Goal: Use online tool/utility

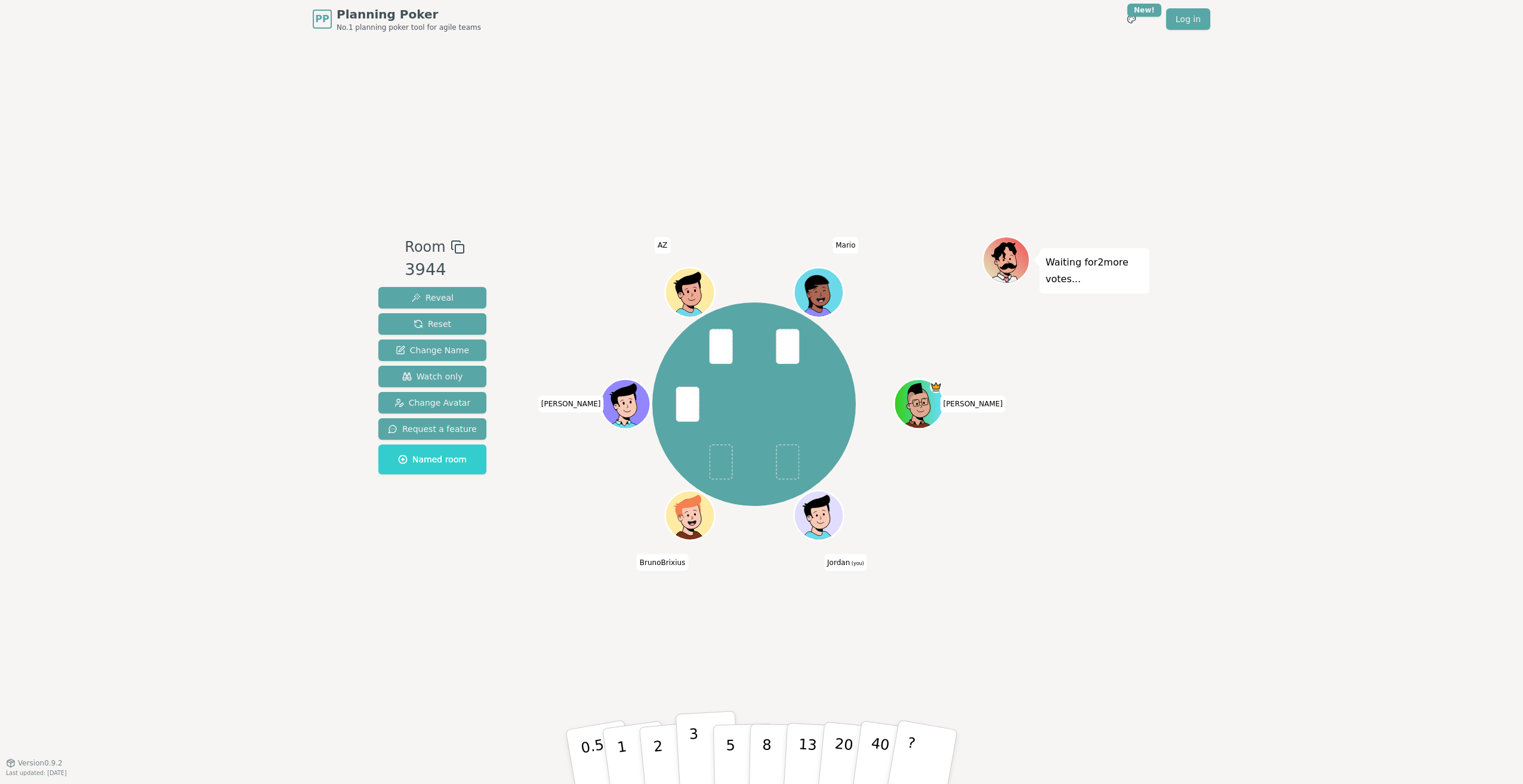
click at [293, 157] on p "3" at bounding box center [695, 758] width 13 height 65
click at [293, 157] on div "Room 3944 Reveal Reset Change Name Watch only Change Avatar Request a feature N…" at bounding box center [761, 400] width 776 height 725
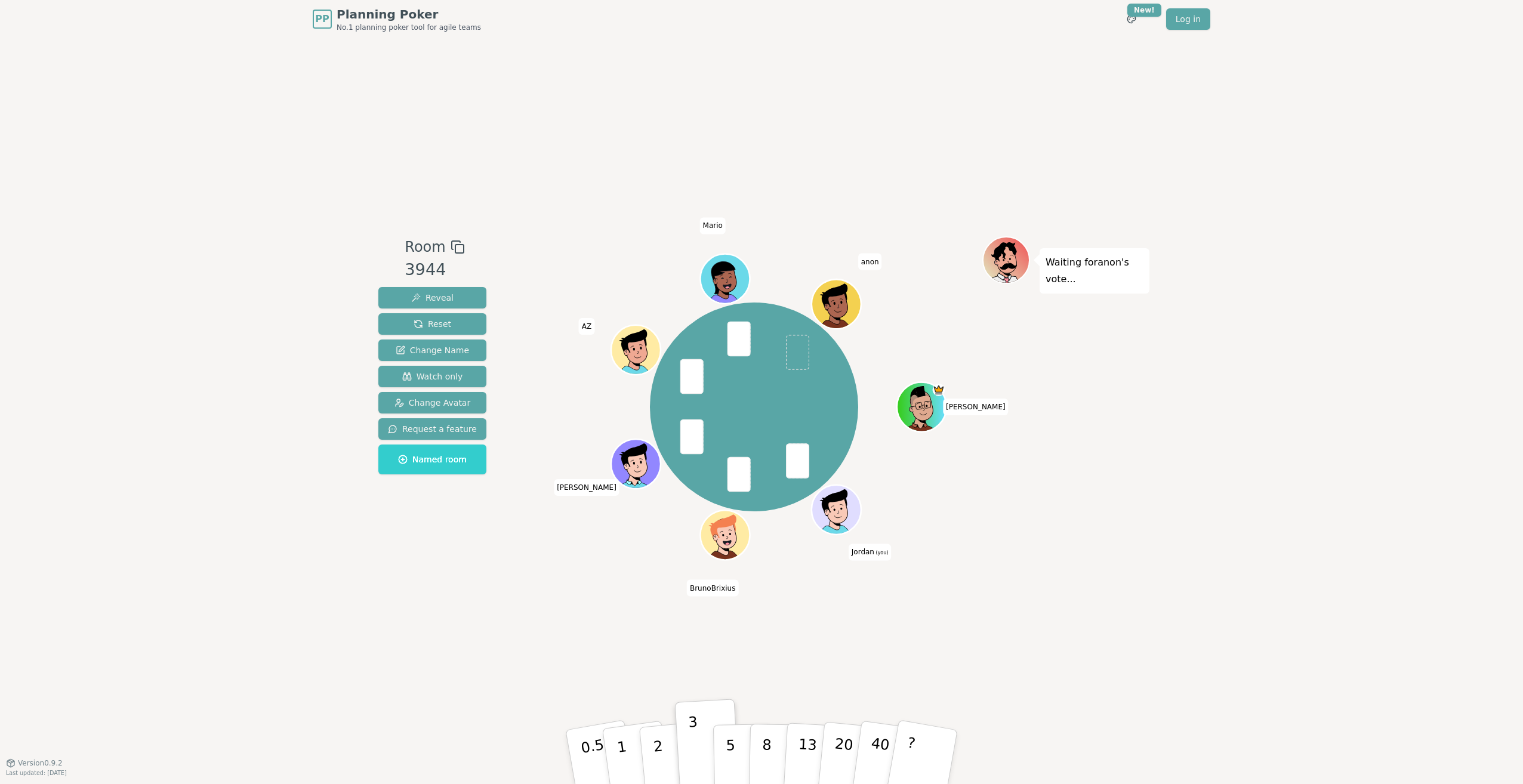
click at [293, 157] on div "Room 3944 Reveal Reset Change Name Watch only Change Avatar Request a feature N…" at bounding box center [761, 400] width 776 height 725
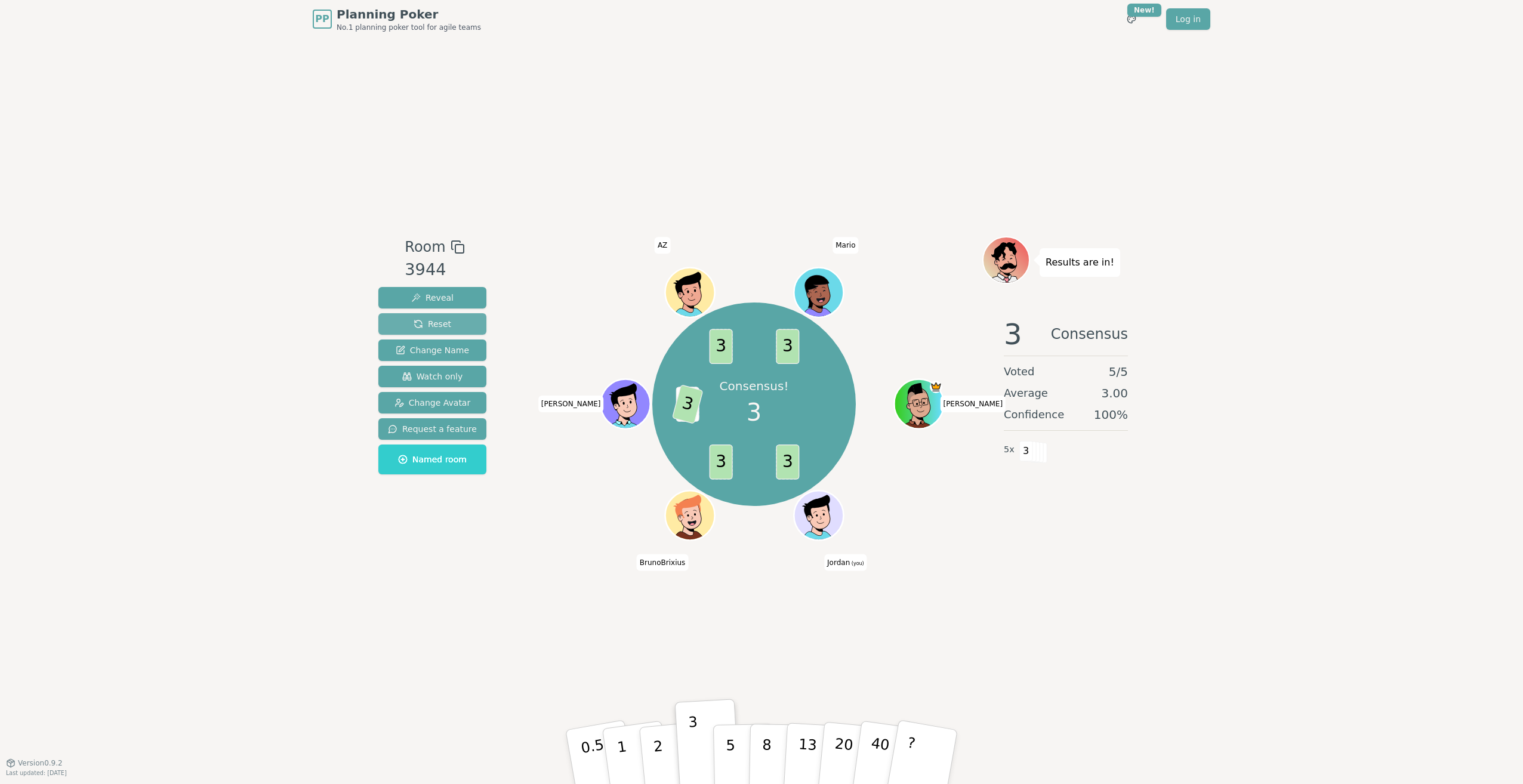
click at [293, 157] on span "Reset" at bounding box center [432, 324] width 38 height 12
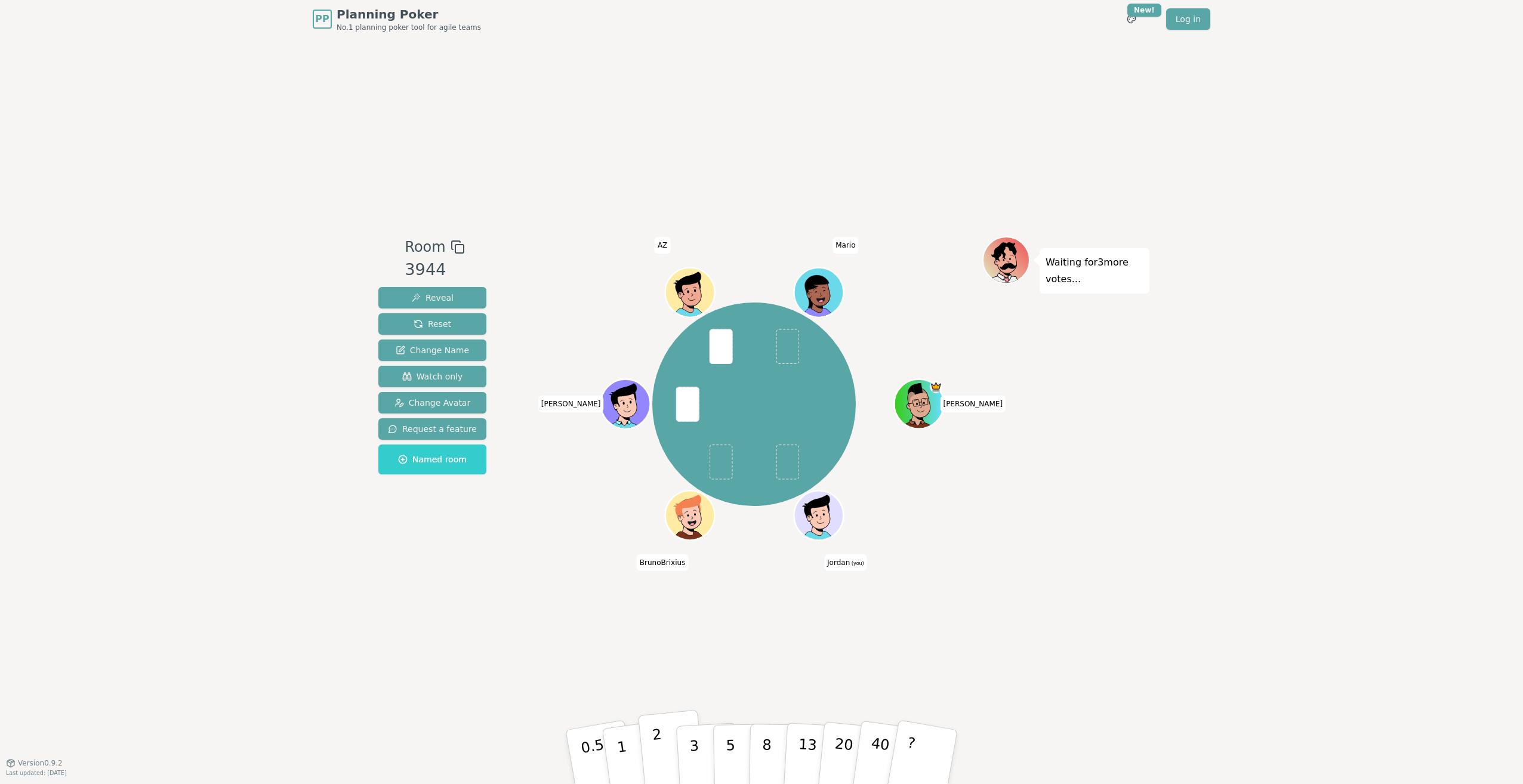
click at [293, 157] on button "2" at bounding box center [672, 758] width 68 height 95
click at [293, 157] on div "PP Planning Poker No.1 planning poker tool for agile teams Toggle theme New! Lo…" at bounding box center [761, 392] width 1523 height 784
drag, startPoint x: 668, startPoint y: 762, endPoint x: 733, endPoint y: 735, distance: 70.4
click at [293, 157] on button "2" at bounding box center [673, 769] width 68 height 95
click at [293, 157] on div "Room 3944 Reveal Reset Change Name Watch only Change Avatar Request a feature N…" at bounding box center [761, 400] width 776 height 725
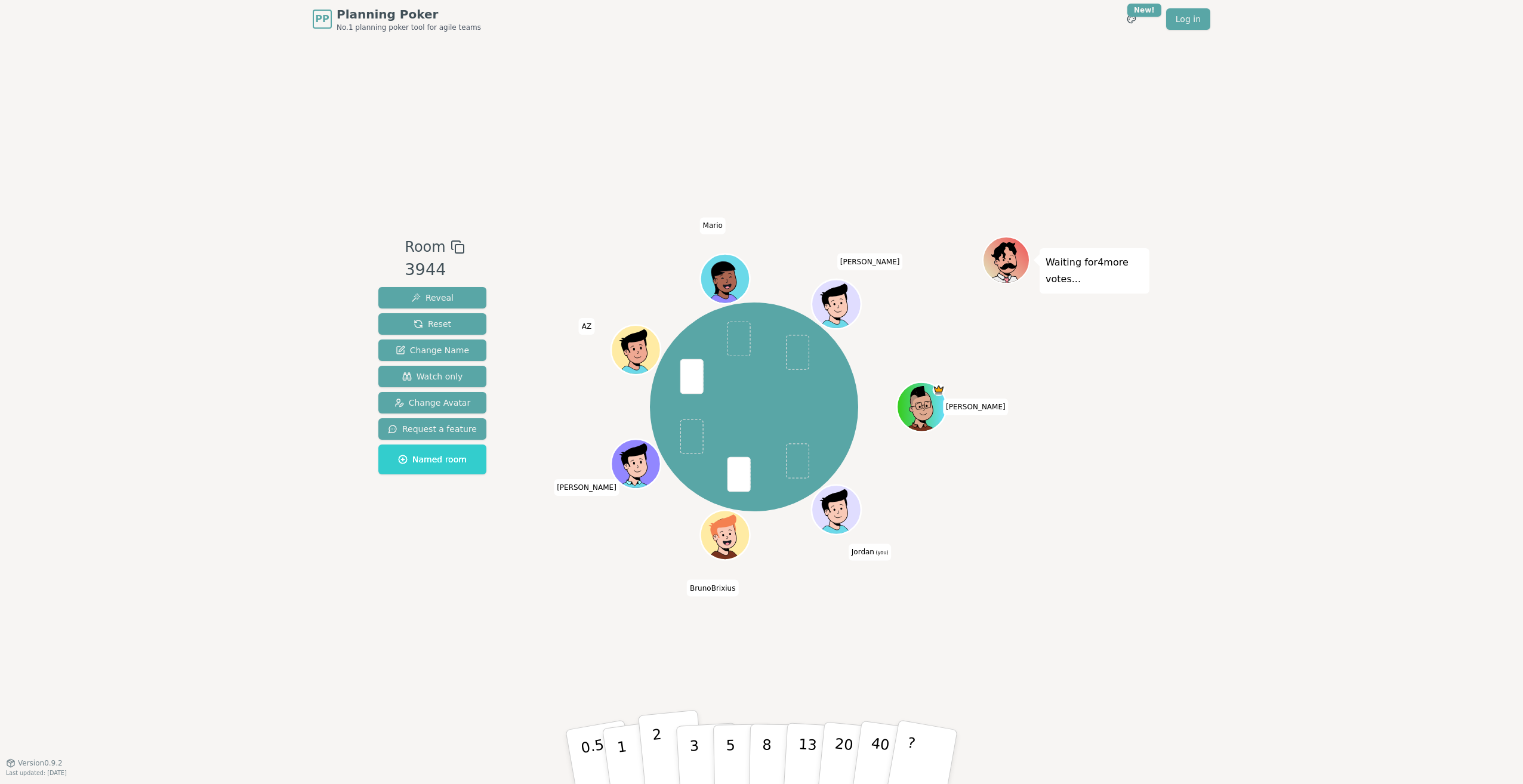
click at [293, 157] on button "2" at bounding box center [672, 758] width 68 height 95
click at [293, 157] on div "Room 3944 Reveal Reset Change Name Watch only Change Avatar Request a feature N…" at bounding box center [761, 400] width 776 height 725
